Goal: Task Accomplishment & Management: Use online tool/utility

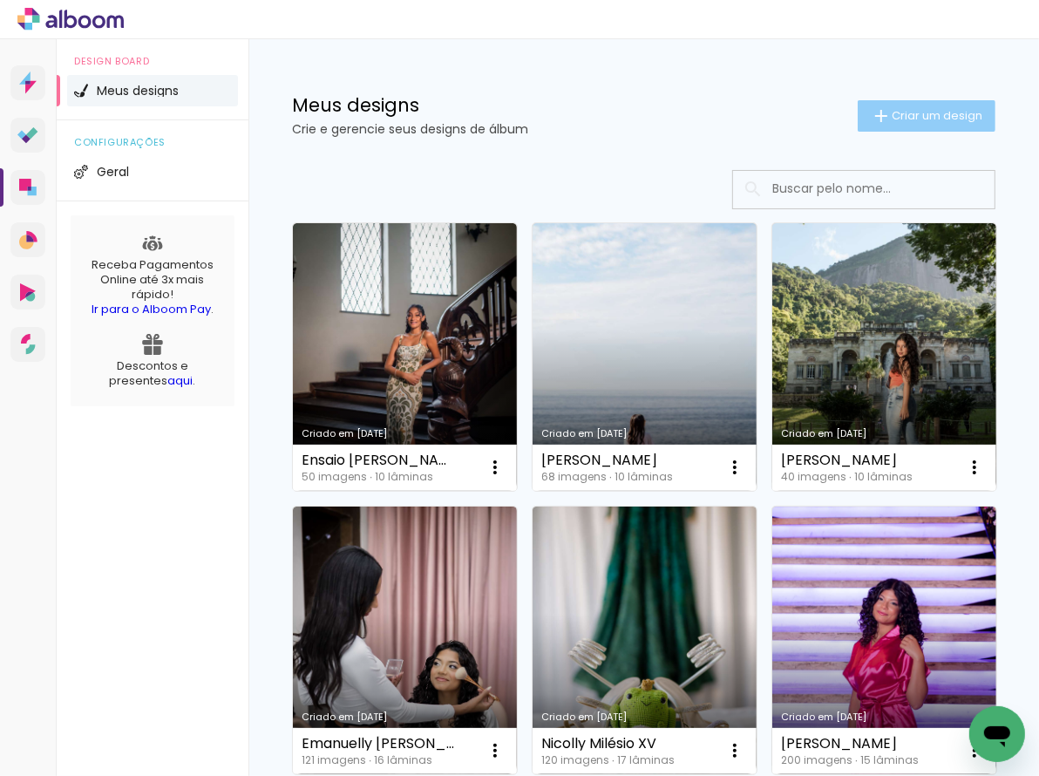
click at [893, 104] on paper-button "Criar um design" at bounding box center [926, 115] width 138 height 31
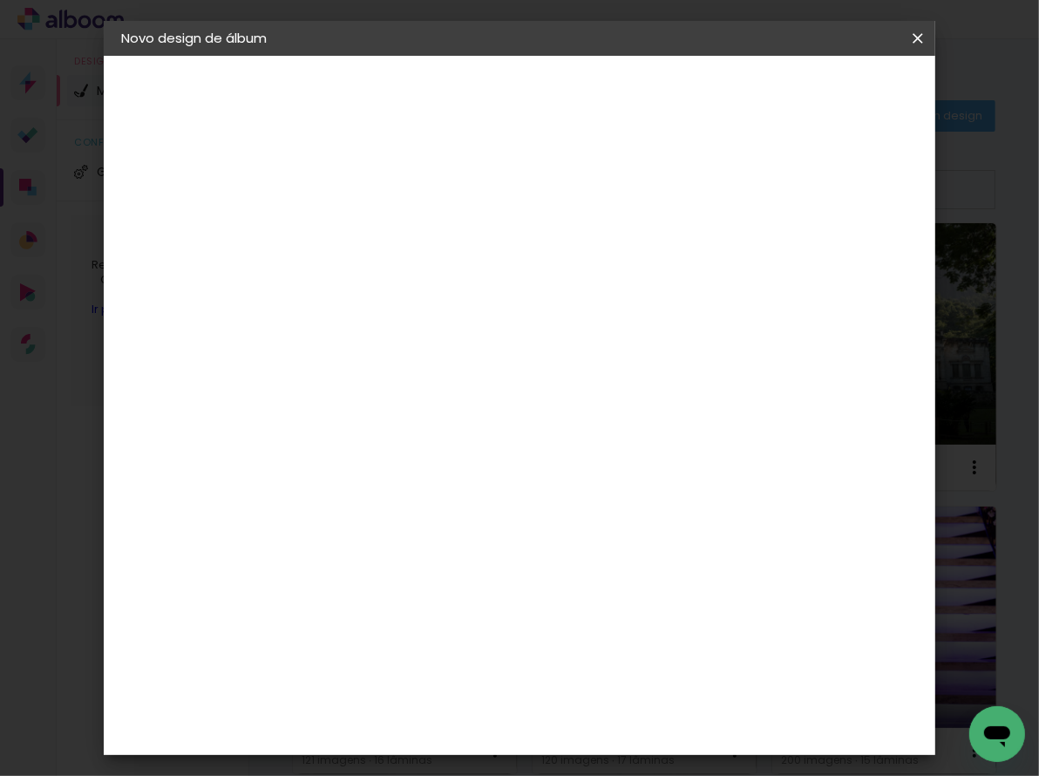
click at [406, 230] on input at bounding box center [406, 233] width 0 height 27
type input "Lívia Oliveira XV"
type paper-input "Lívia Oliveira XV"
click at [0, 0] on slot "Avançar" at bounding box center [0, 0] width 0 height 0
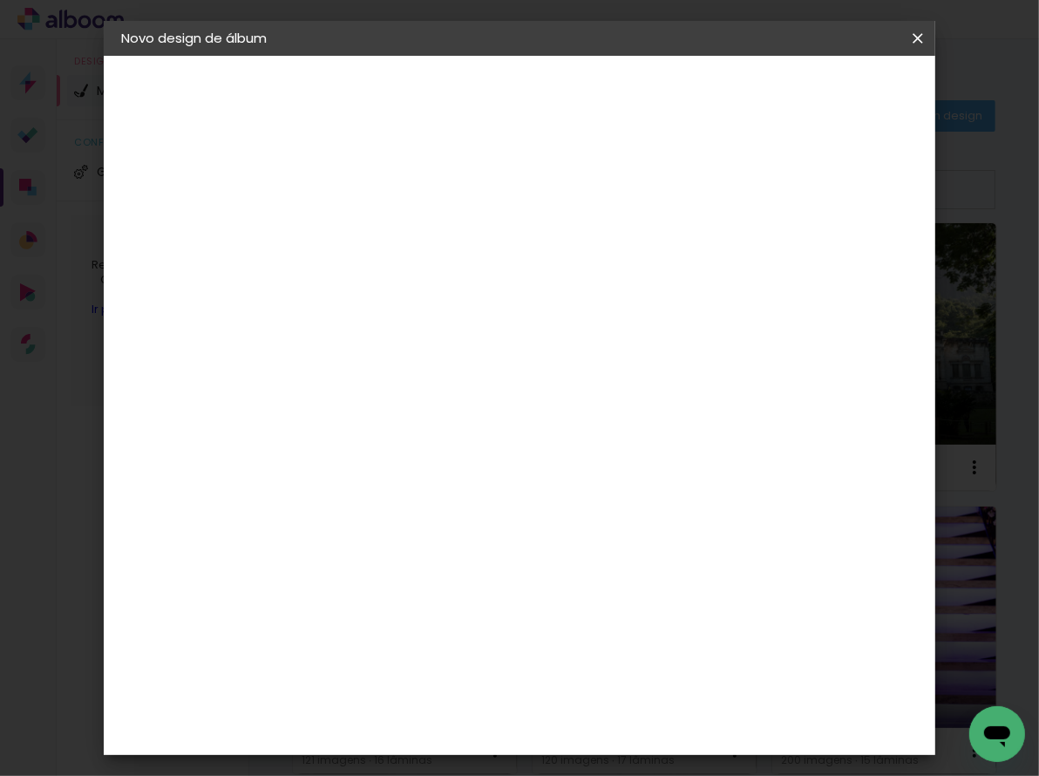
click at [435, 549] on div "Canaan Álbuns" at bounding box center [422, 563] width 54 height 28
click at [732, 78] on paper-button "Avançar" at bounding box center [689, 93] width 85 height 30
click at [524, 685] on span "30 × 30" at bounding box center [483, 703] width 81 height 36
click at [0, 0] on slot "Avançar" at bounding box center [0, 0] width 0 height 0
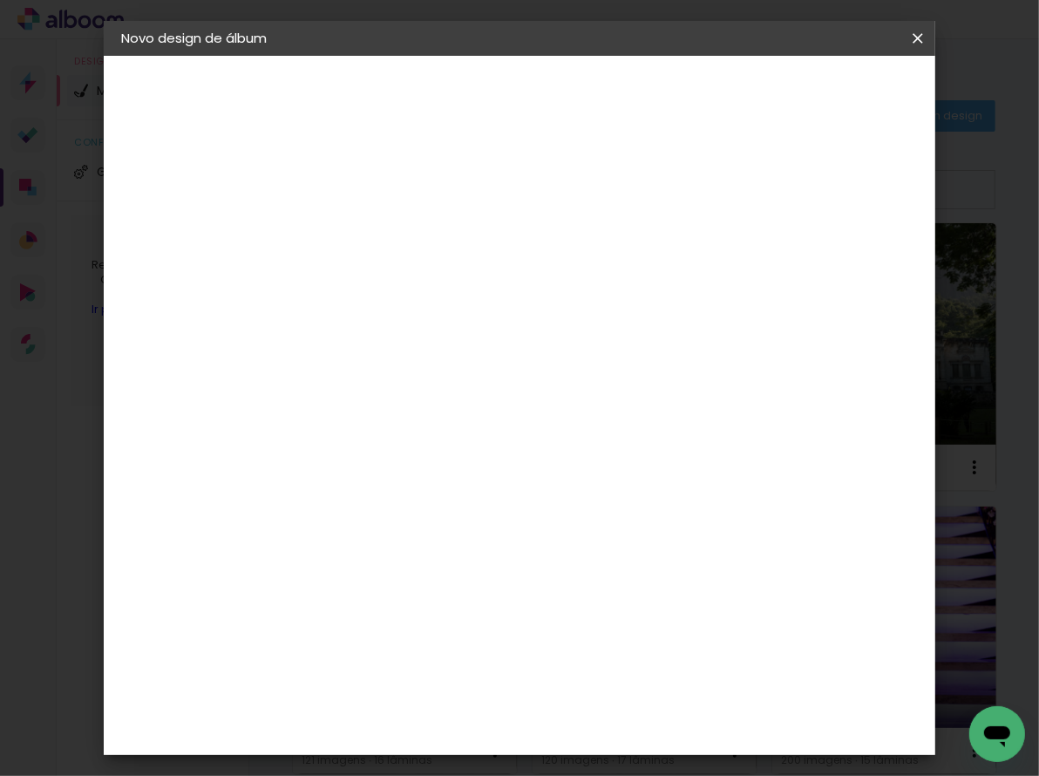
click at [809, 99] on span "Iniciar design" at bounding box center [771, 98] width 75 height 24
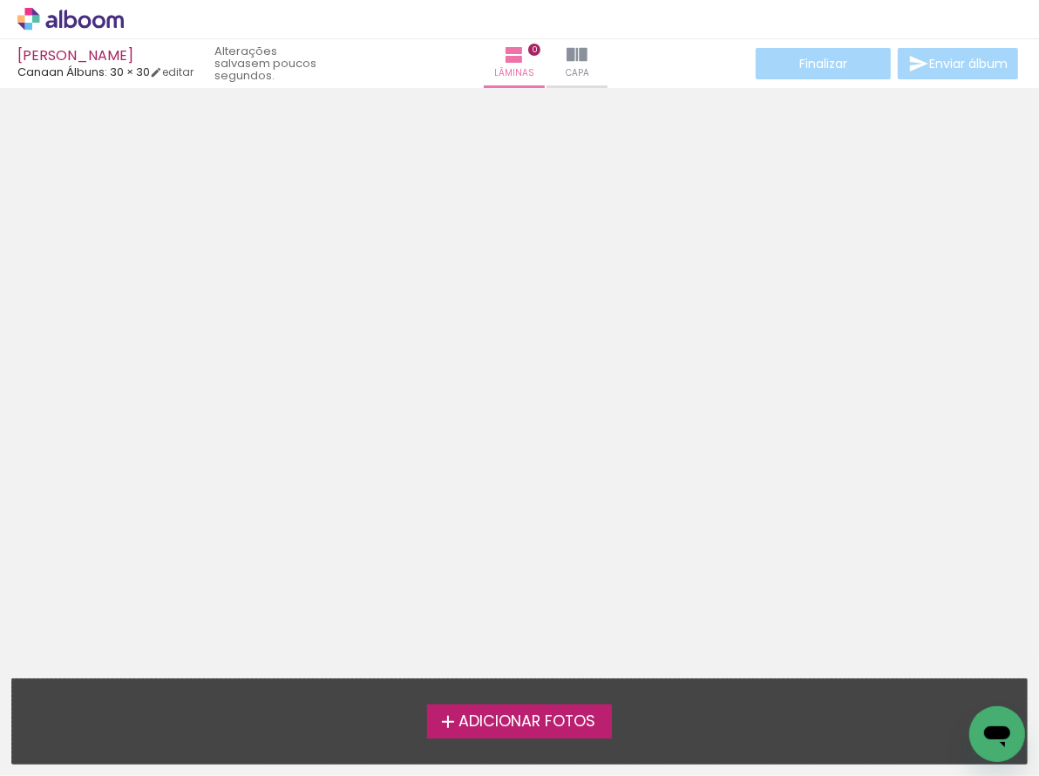
click at [84, 24] on icon at bounding box center [70, 19] width 106 height 23
